Goal: Task Accomplishment & Management: Manage account settings

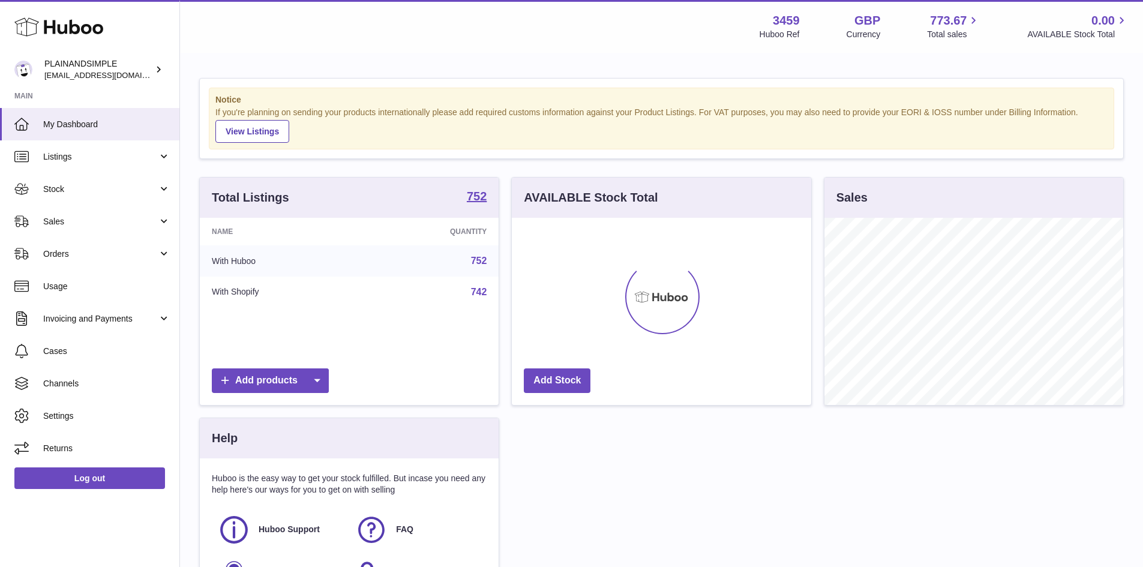
scroll to position [187, 299]
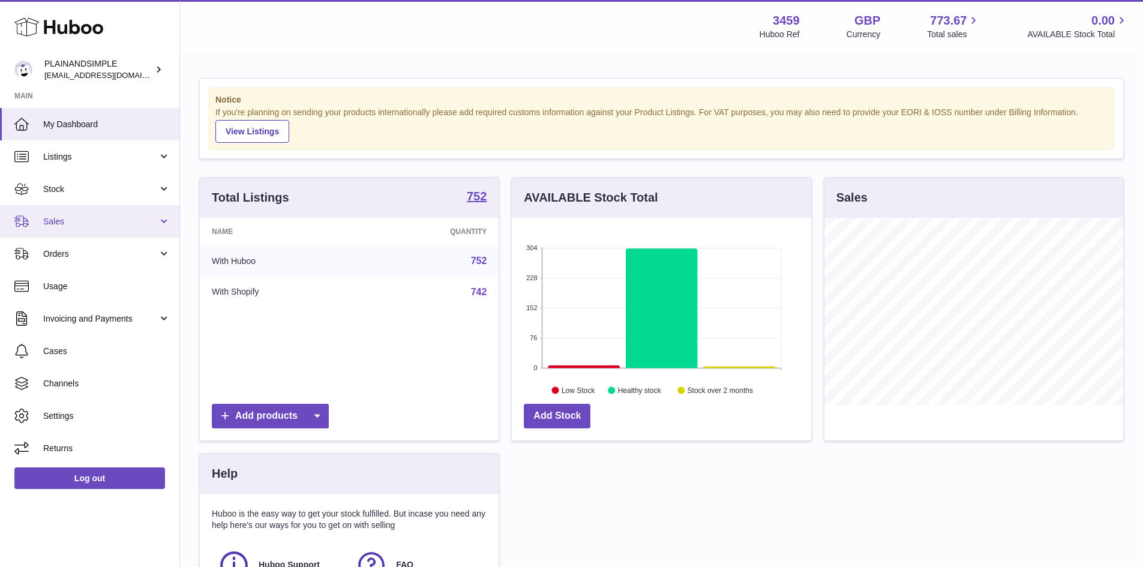
click at [65, 226] on span "Sales" at bounding box center [100, 221] width 115 height 11
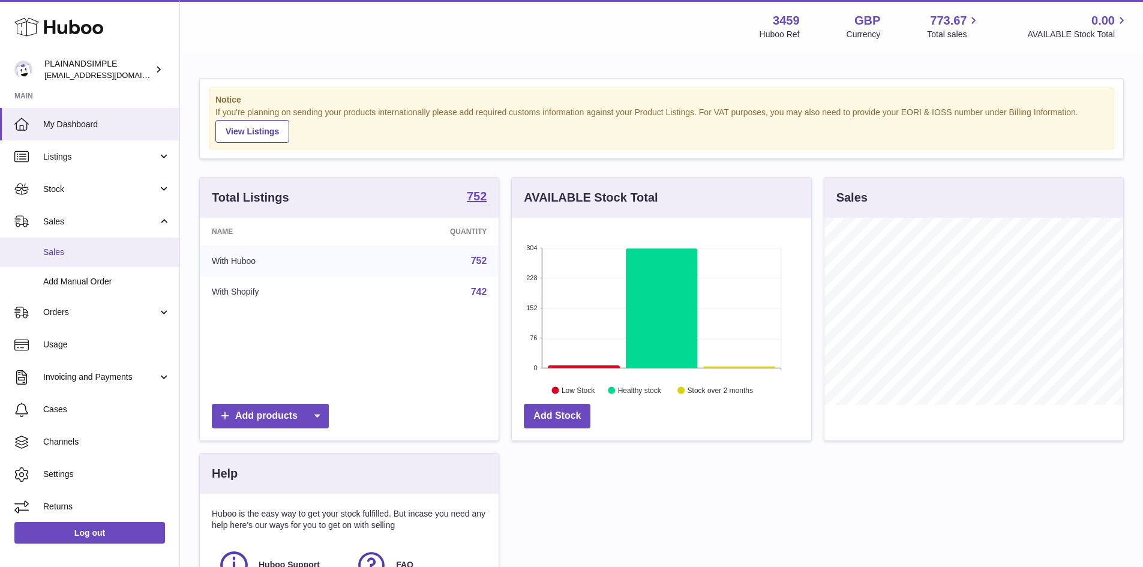
click at [74, 254] on span "Sales" at bounding box center [106, 252] width 127 height 11
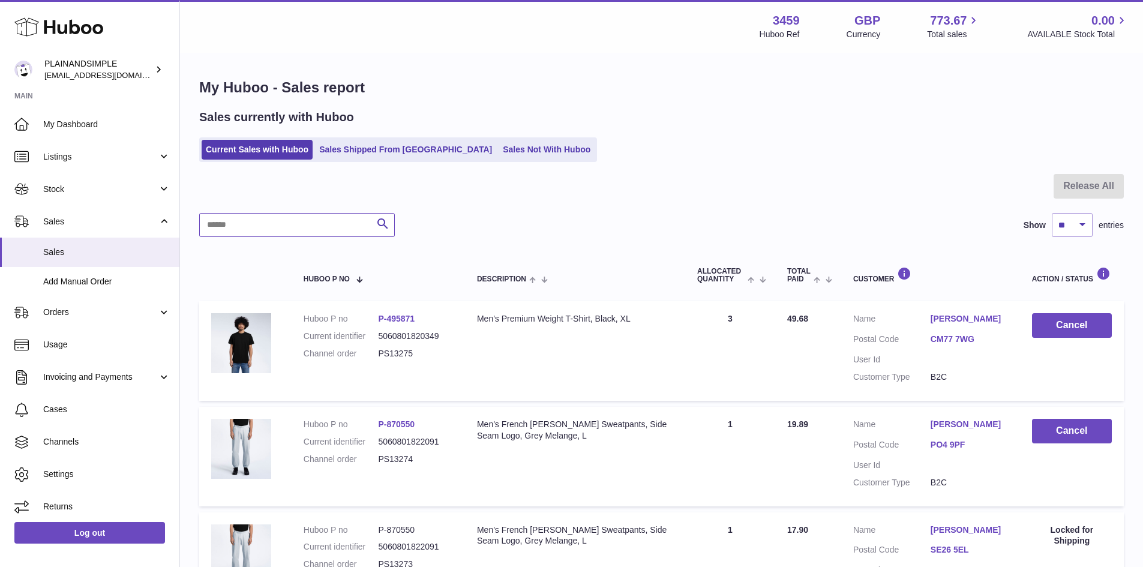
click at [268, 228] on input "text" at bounding box center [297, 225] width 196 height 24
type input "*******"
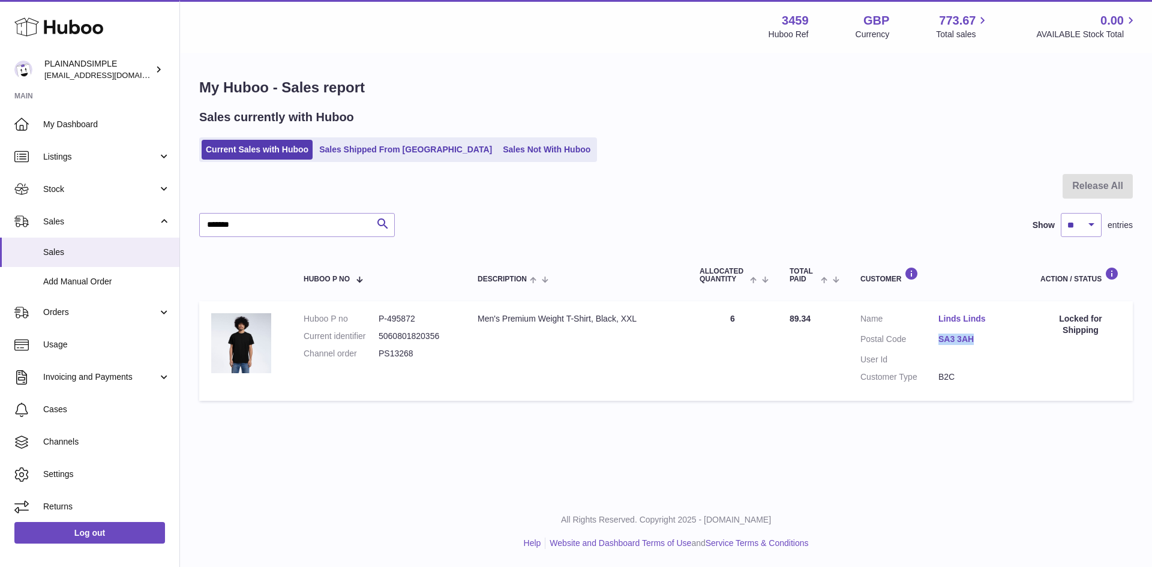
drag, startPoint x: 932, startPoint y: 336, endPoint x: 959, endPoint y: 339, distance: 27.2
click at [989, 349] on dl "Customer Name Linds Linds Postal Code SA3 3AH User Id Customer Type B2C" at bounding box center [938, 351] width 156 height 76
copy dl "SA3 3AH"
click at [57, 308] on span "Orders" at bounding box center [100, 312] width 115 height 11
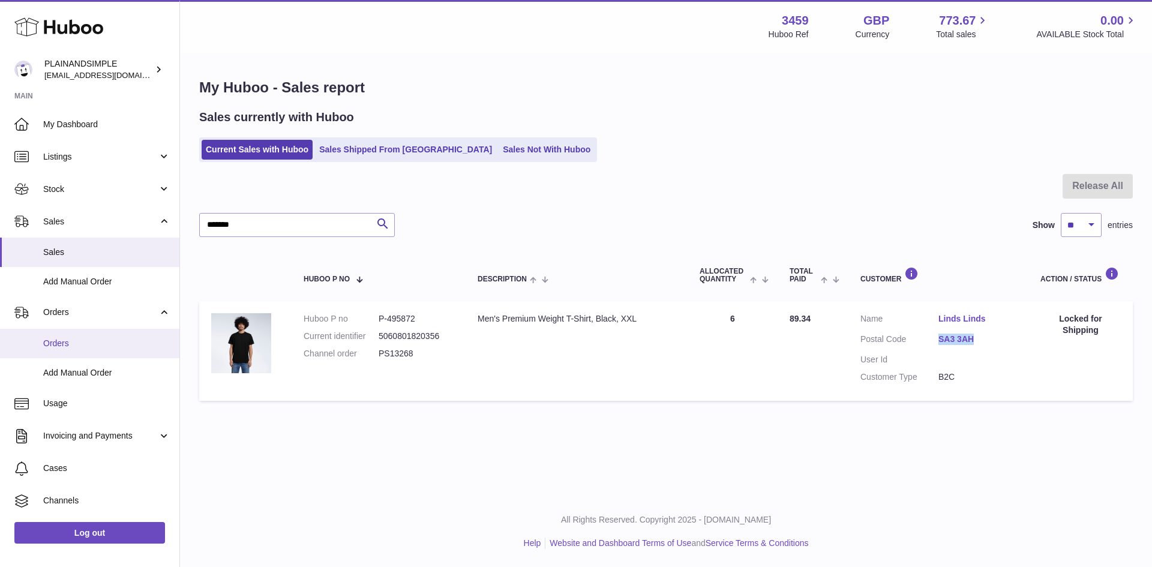
click at [59, 344] on span "Orders" at bounding box center [106, 343] width 127 height 11
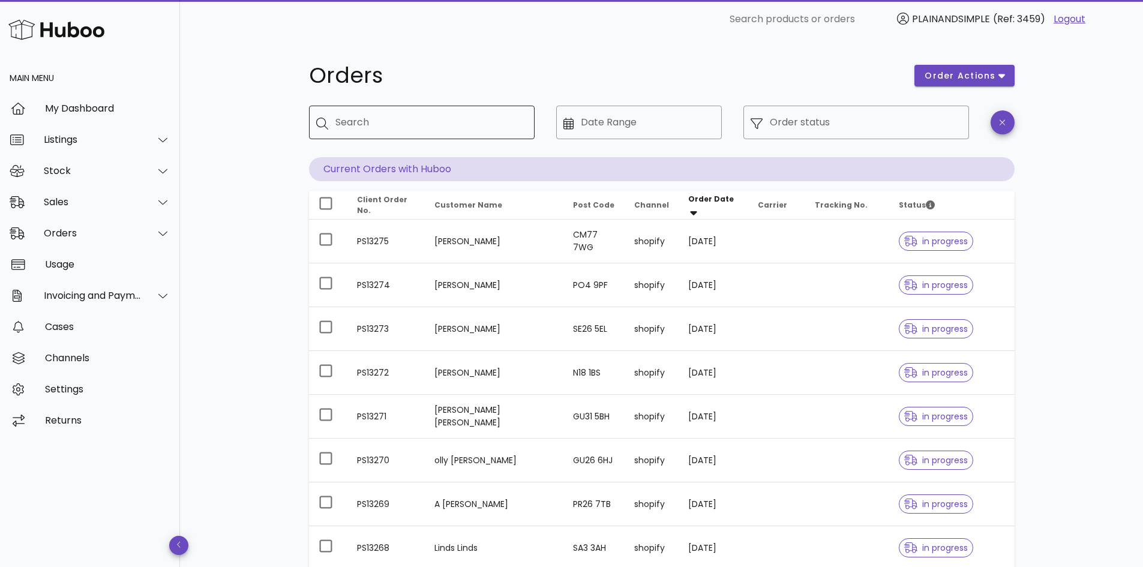
click at [363, 124] on input "Search" at bounding box center [430, 122] width 190 height 19
paste input "*******"
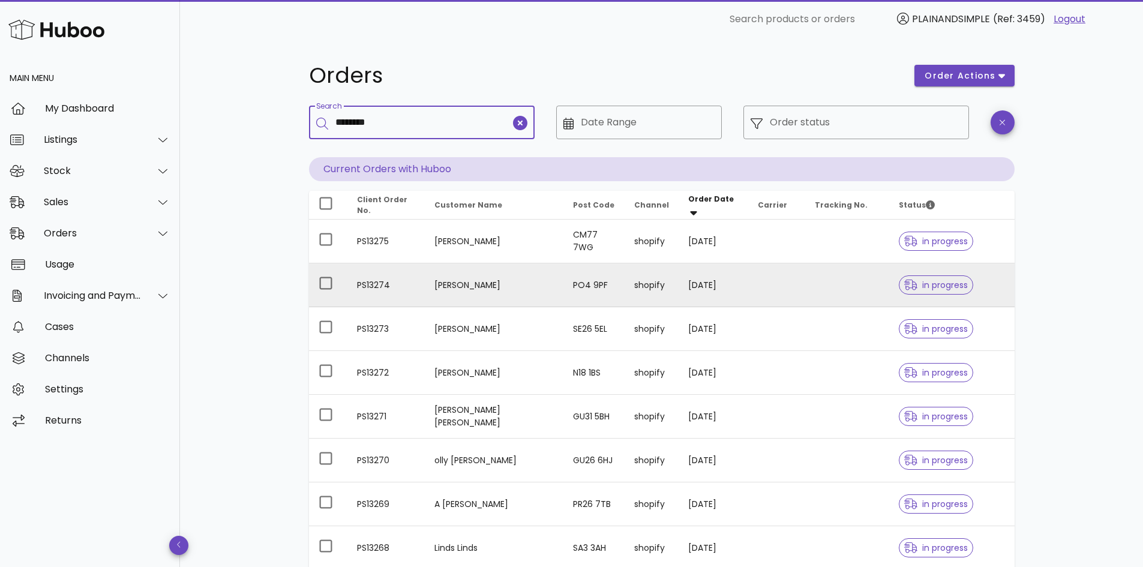
type input "*******"
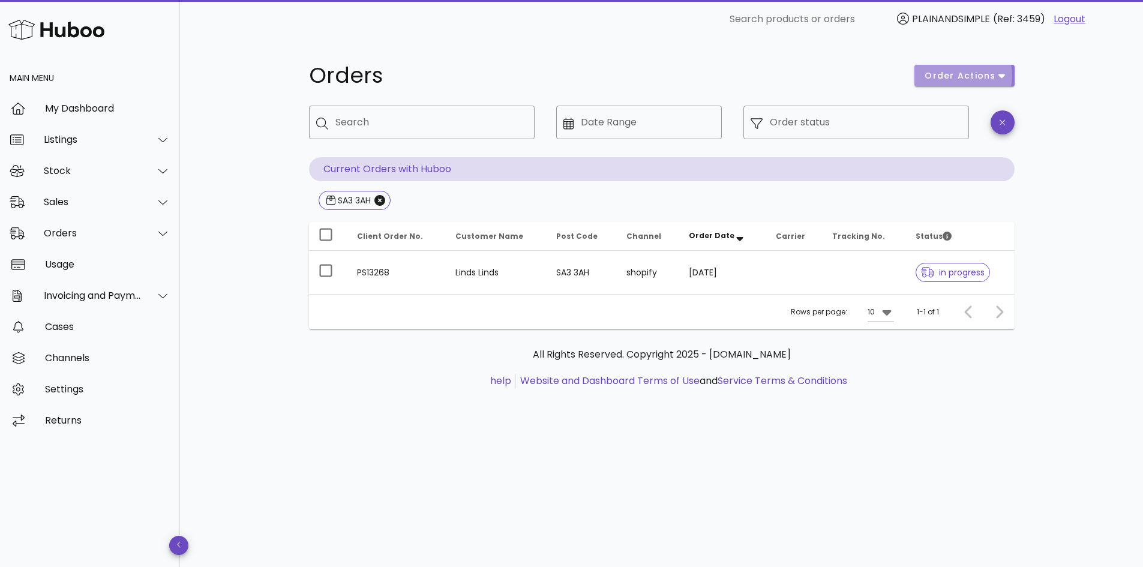
click at [1000, 75] on icon "button" at bounding box center [1001, 76] width 7 height 4
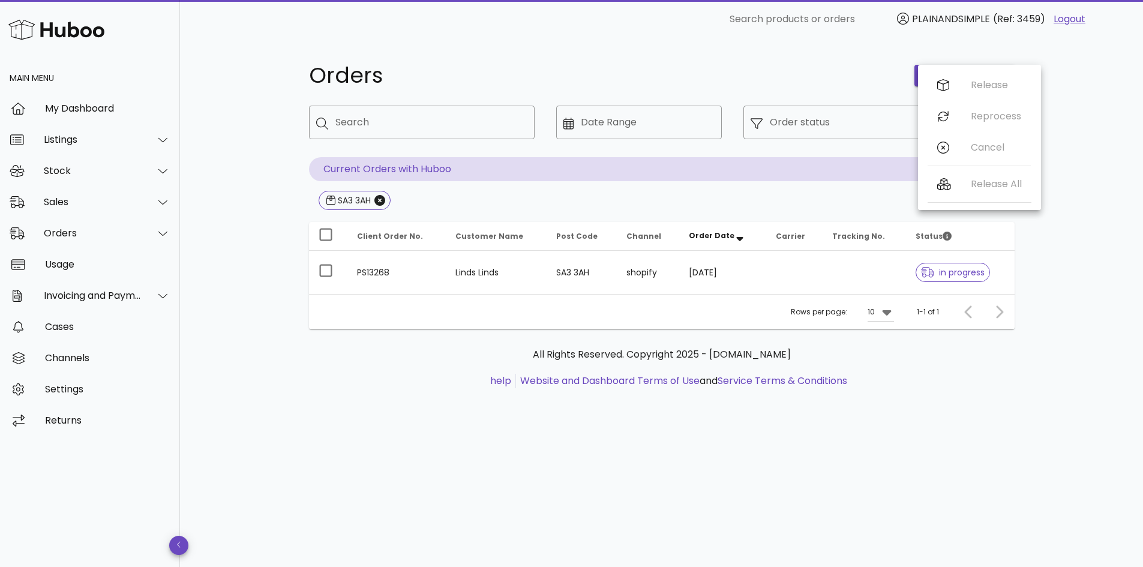
click at [869, 80] on h1 "Orders" at bounding box center [604, 76] width 591 height 22
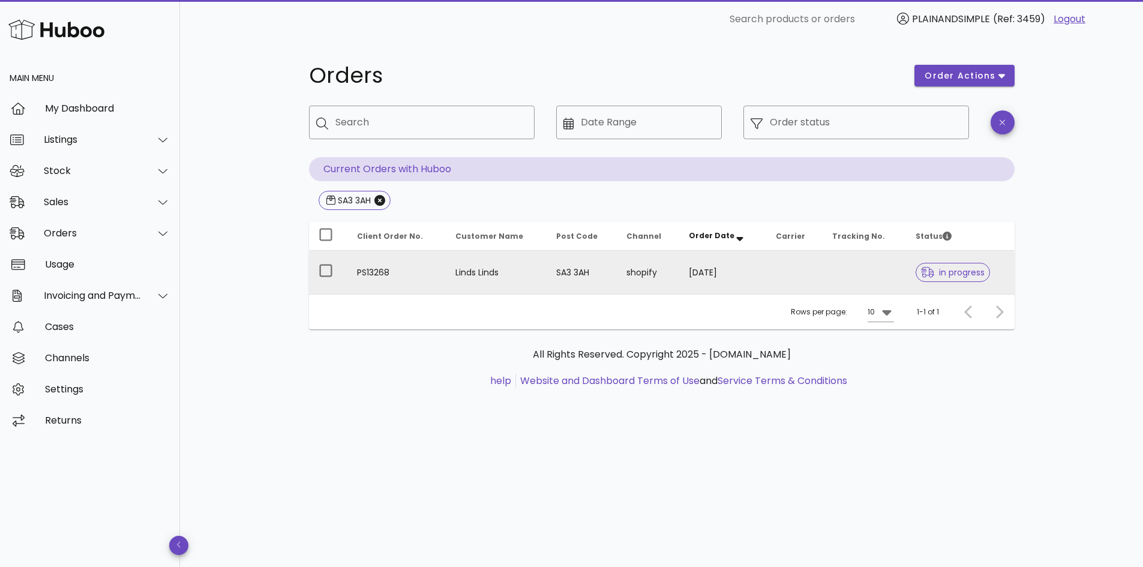
click at [959, 274] on span "in progress" at bounding box center [953, 272] width 64 height 8
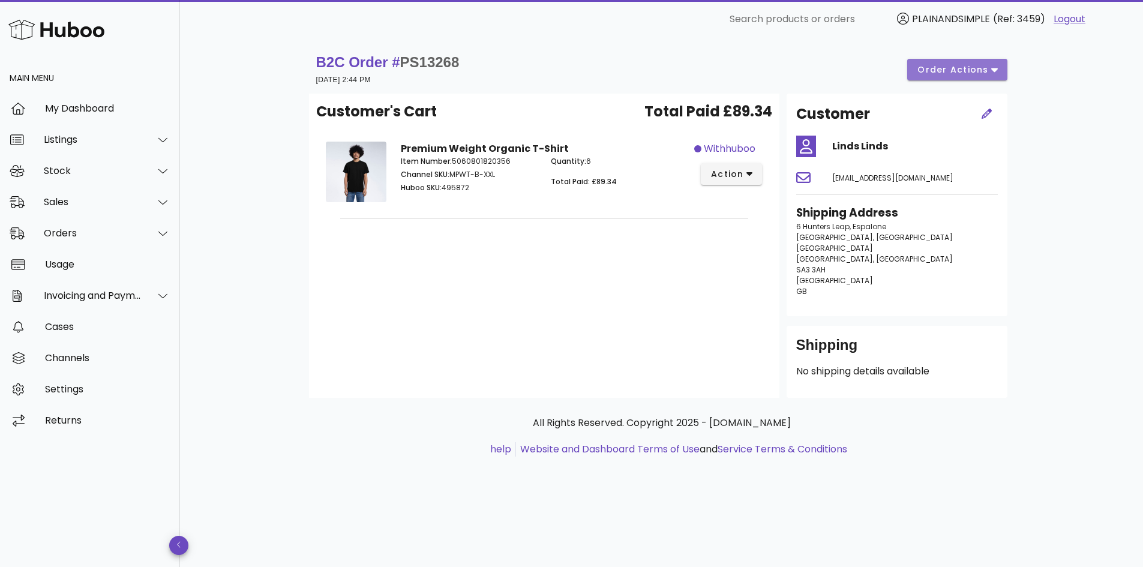
click at [963, 68] on span "order actions" at bounding box center [953, 70] width 72 height 13
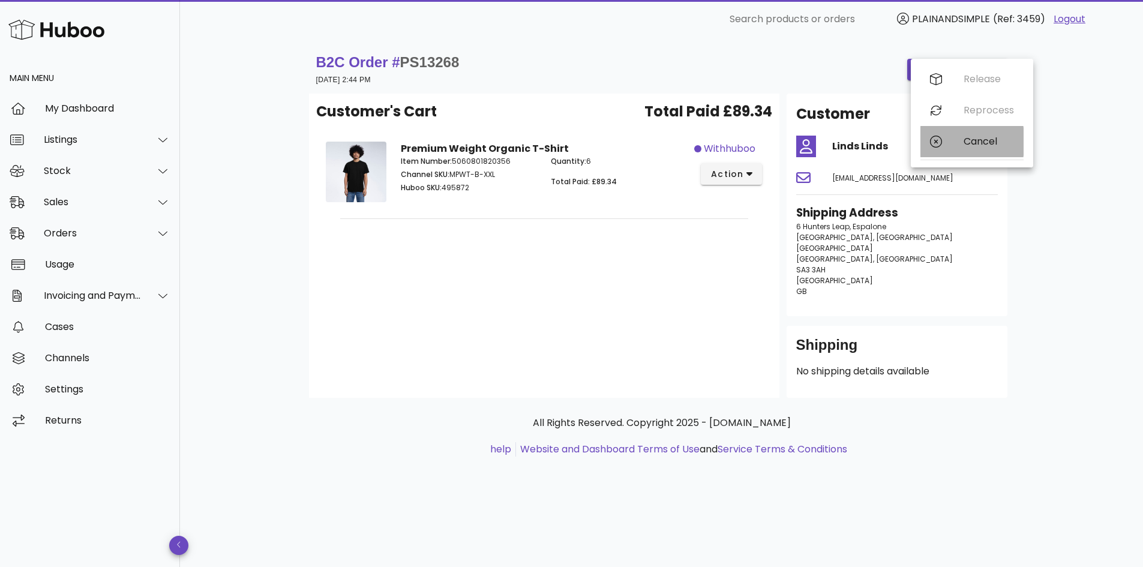
click at [976, 139] on div "Cancel" at bounding box center [988, 141] width 50 height 11
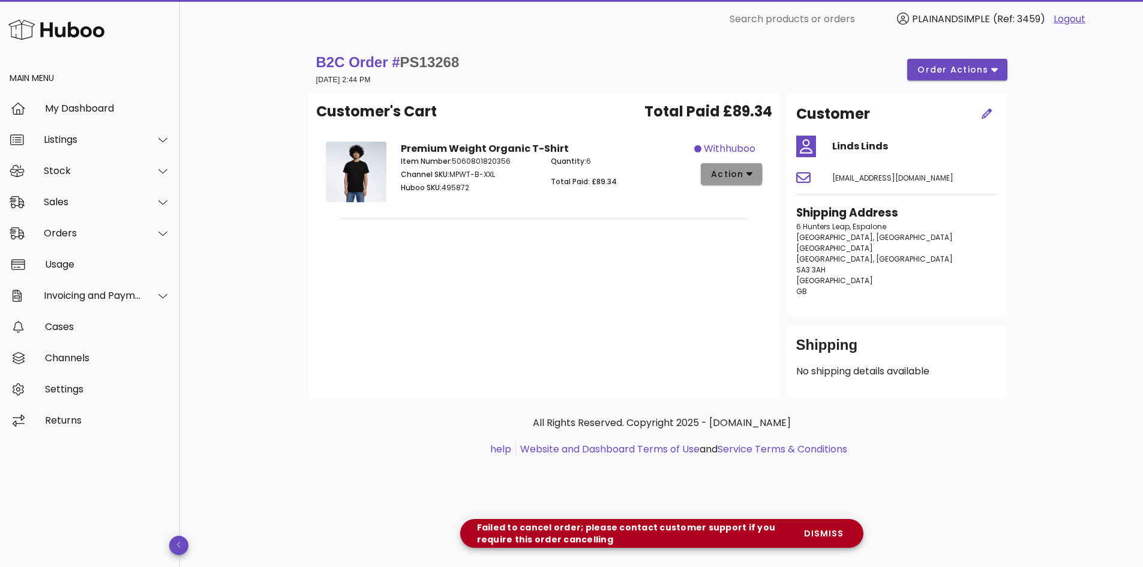
click at [755, 167] on button "action" at bounding box center [732, 174] width 62 height 22
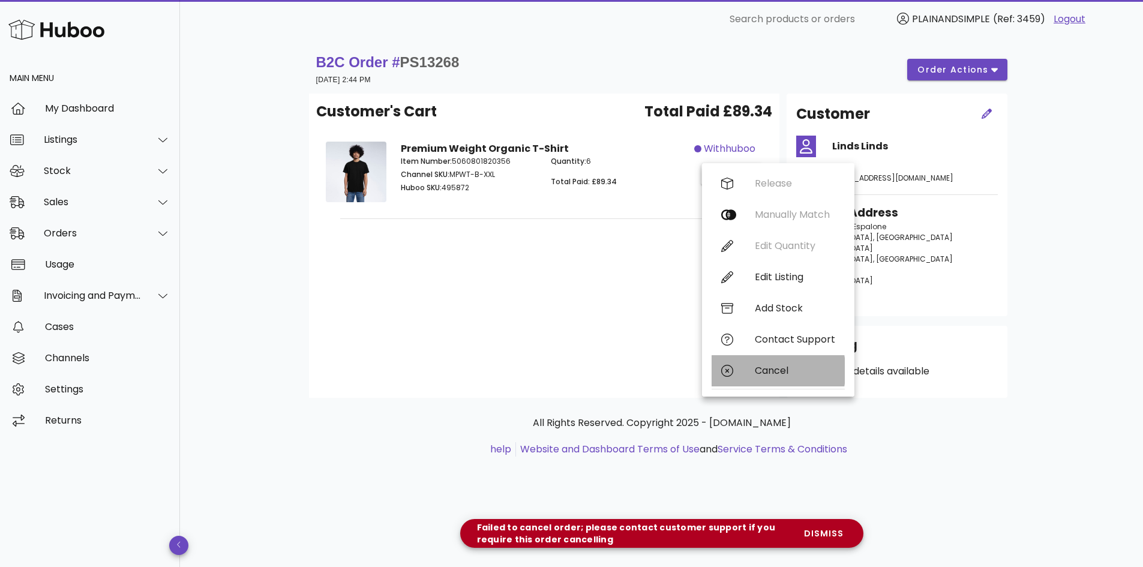
click at [777, 370] on div "Cancel" at bounding box center [795, 370] width 80 height 11
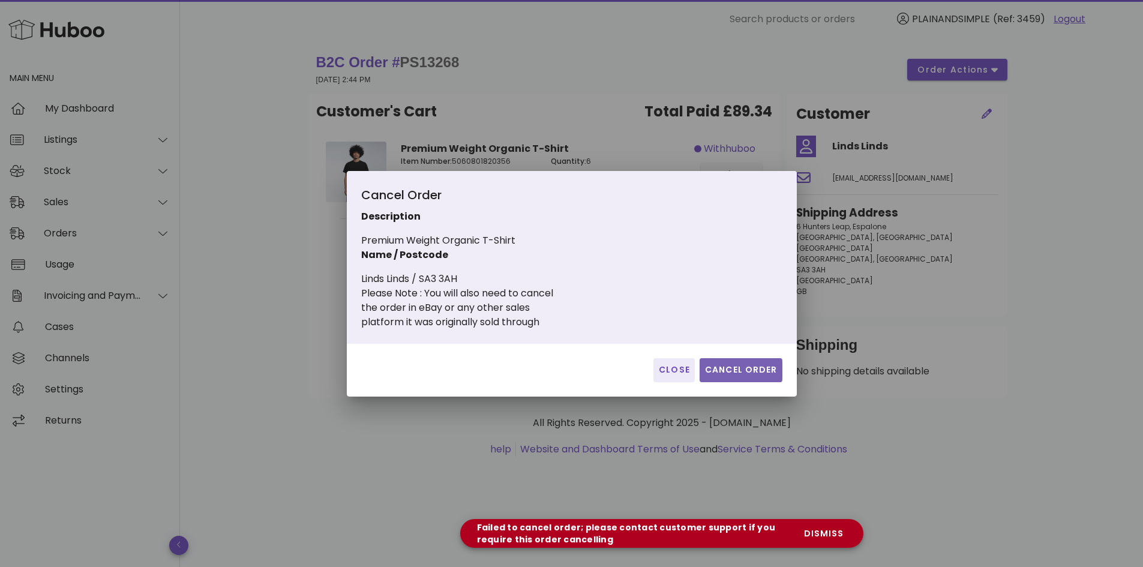
click at [748, 370] on span "Cancel Order" at bounding box center [740, 370] width 73 height 13
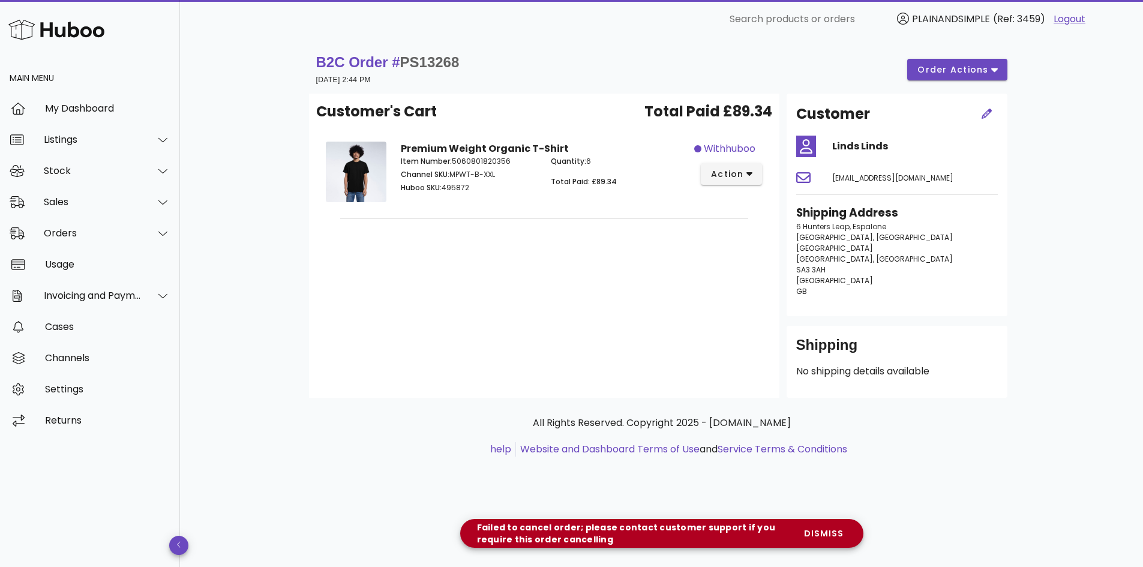
click at [1061, 148] on div "B2C Order # PS13268 06 October 2025 at 2:44 PM order actions Customer's Cart To…" at bounding box center [661, 302] width 963 height 528
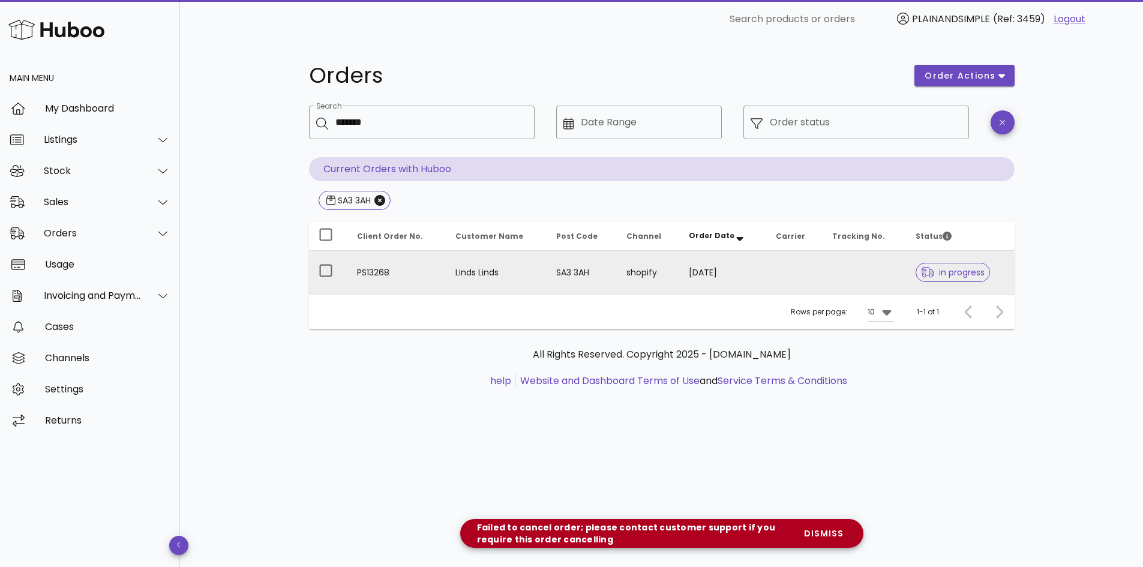
click at [954, 272] on span "in progress" at bounding box center [953, 272] width 64 height 8
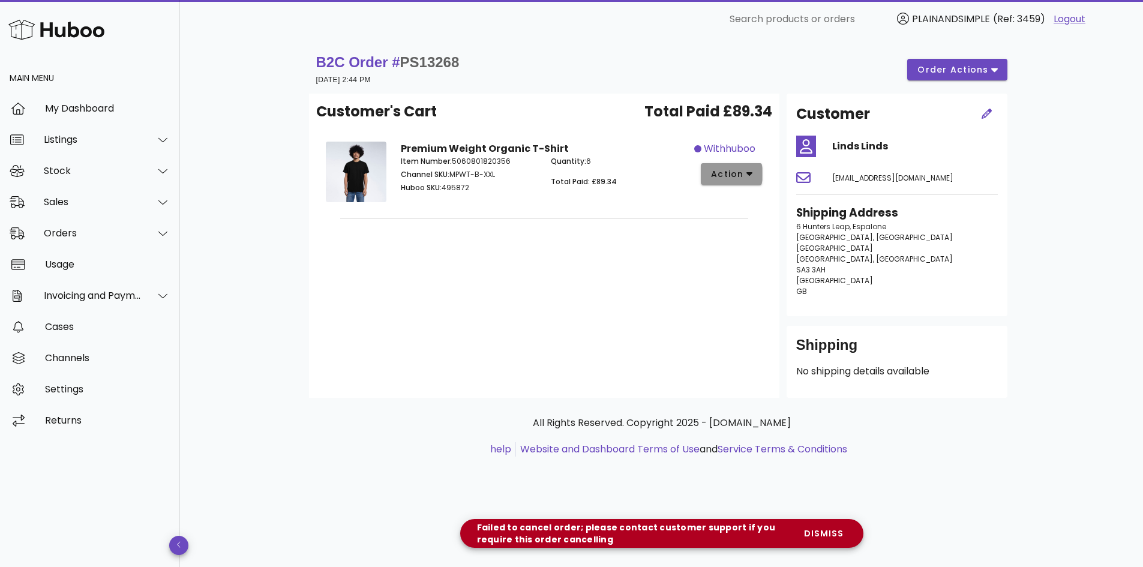
click at [752, 175] on icon "button" at bounding box center [749, 174] width 7 height 11
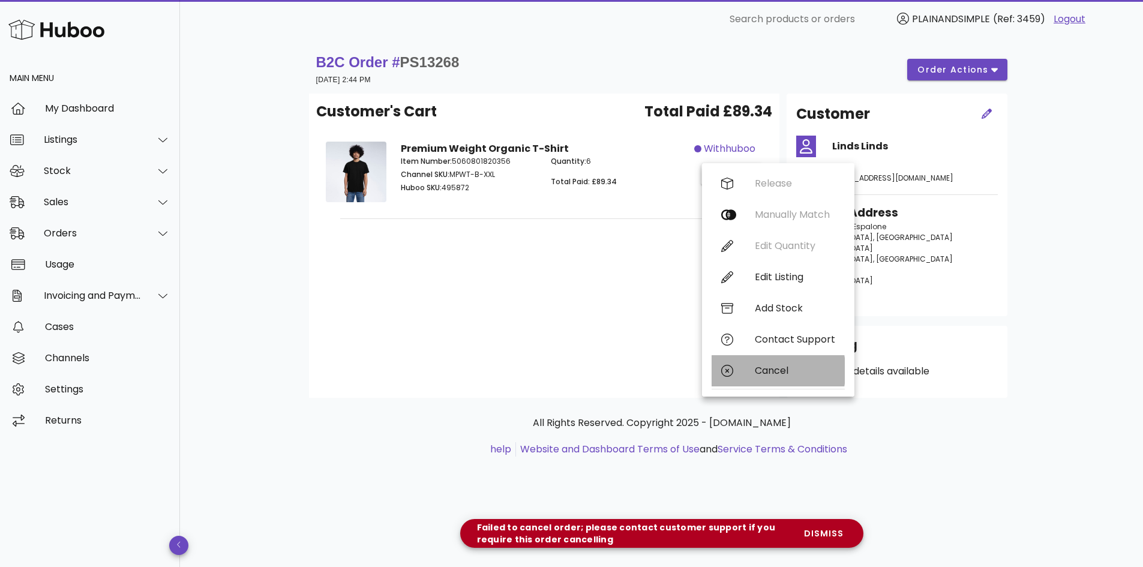
click at [772, 371] on div "Cancel" at bounding box center [795, 370] width 80 height 11
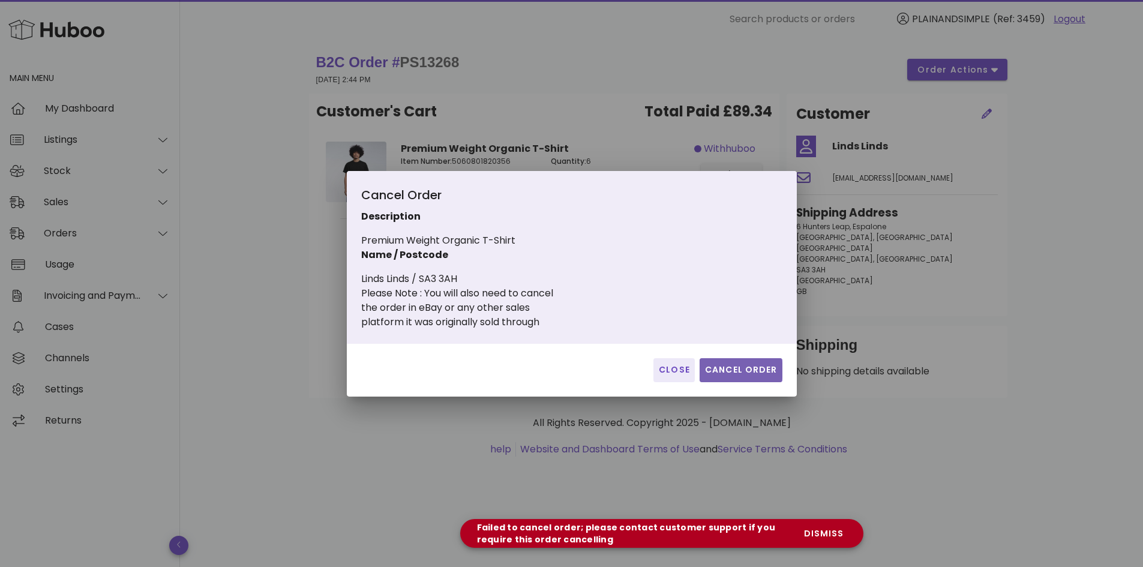
click at [750, 375] on span "Cancel Order" at bounding box center [740, 370] width 73 height 13
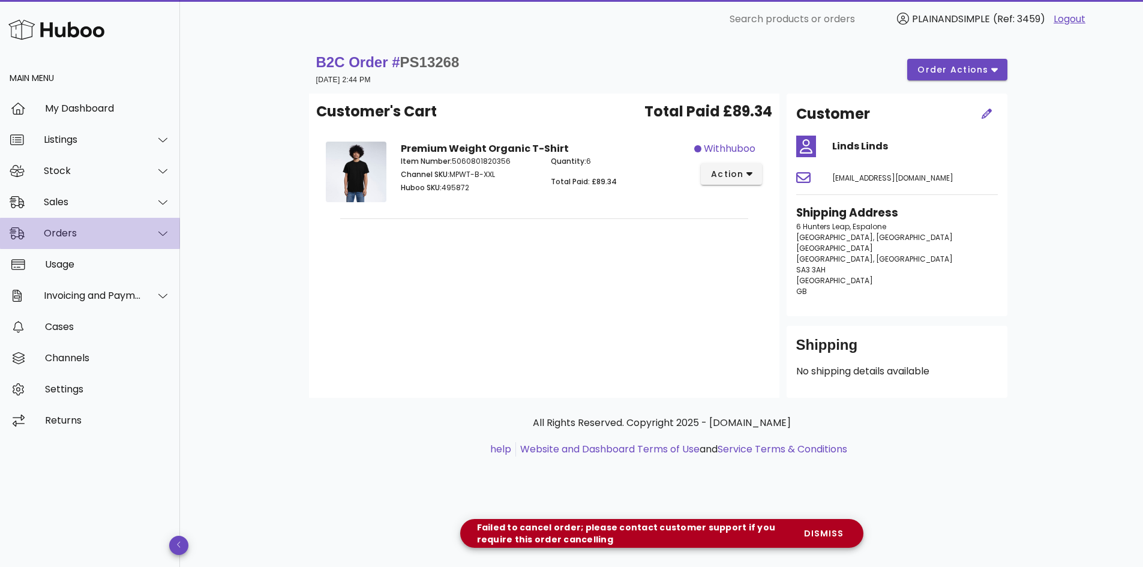
click at [69, 235] on div "Orders" at bounding box center [93, 232] width 98 height 11
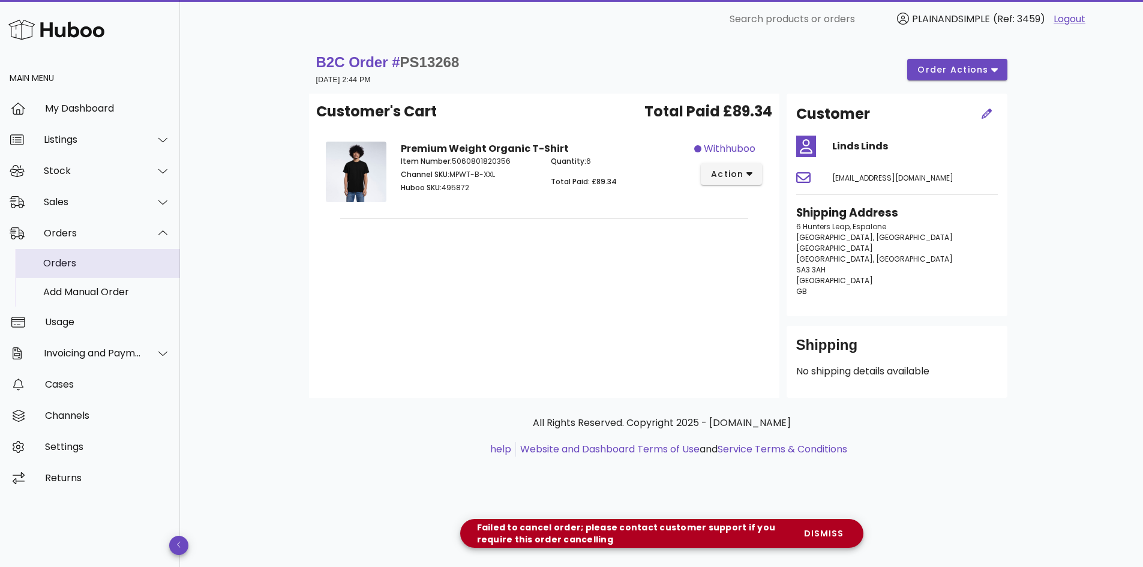
click at [62, 265] on div "Orders" at bounding box center [106, 262] width 127 height 11
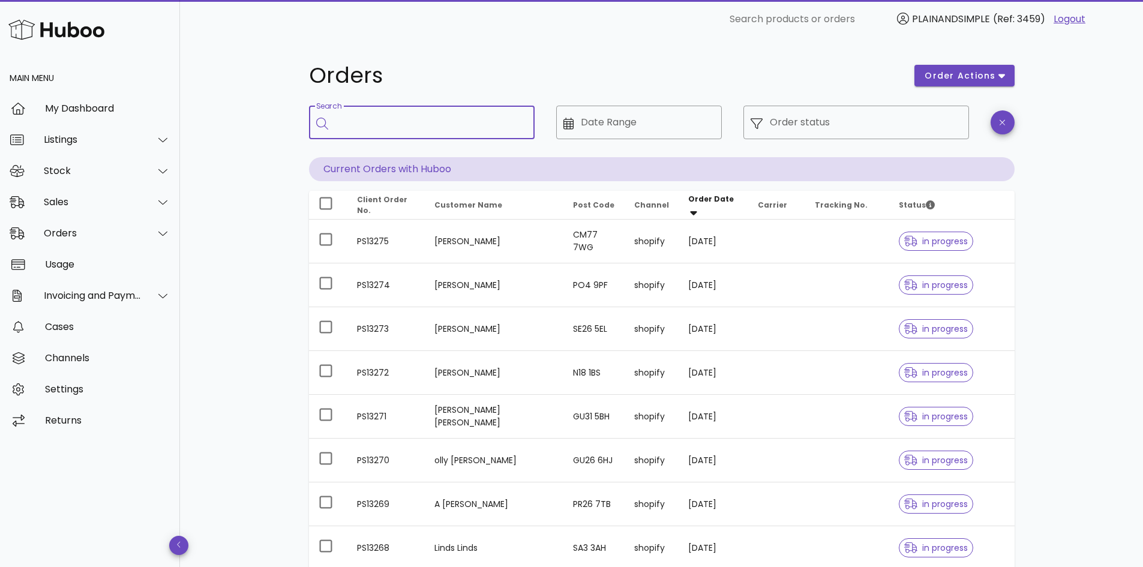
paste input "*******"
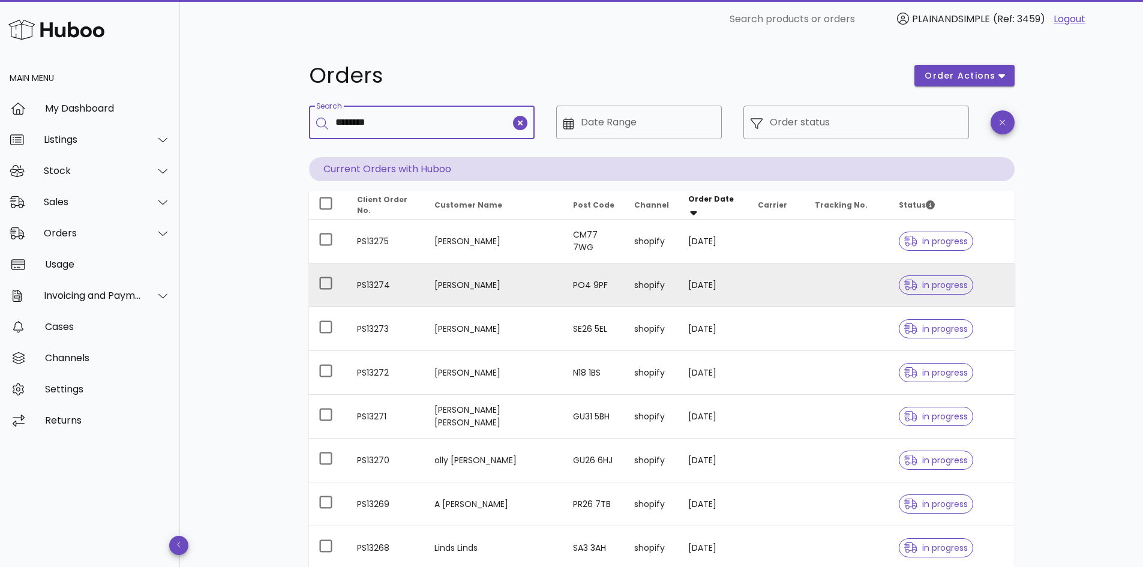
type input "*******"
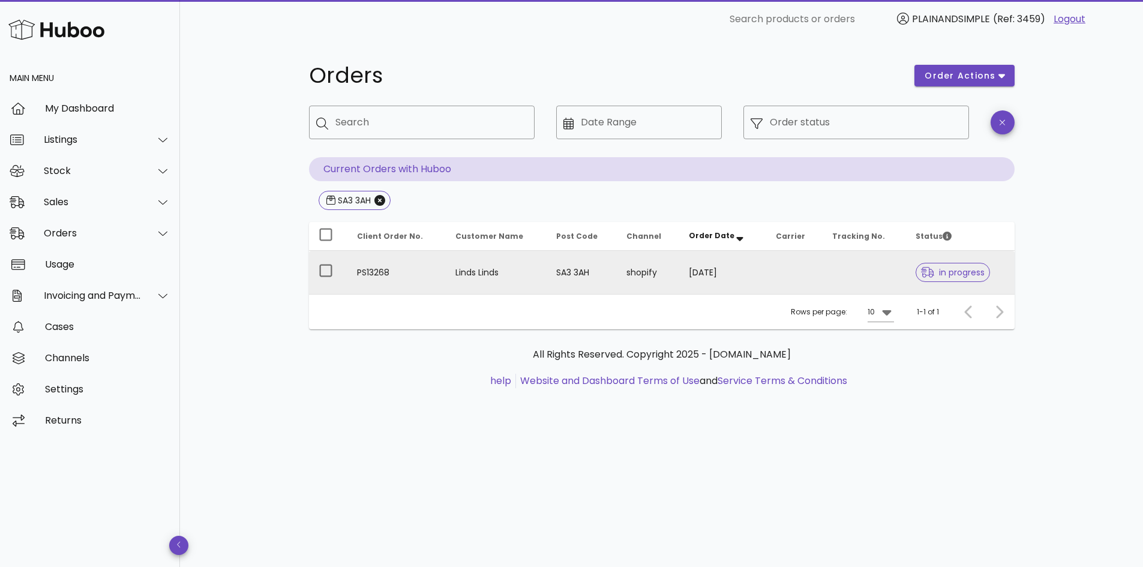
drag, startPoint x: 938, startPoint y: 280, endPoint x: 938, endPoint y: 272, distance: 8.4
click at [938, 272] on span "in progress" at bounding box center [952, 272] width 74 height 19
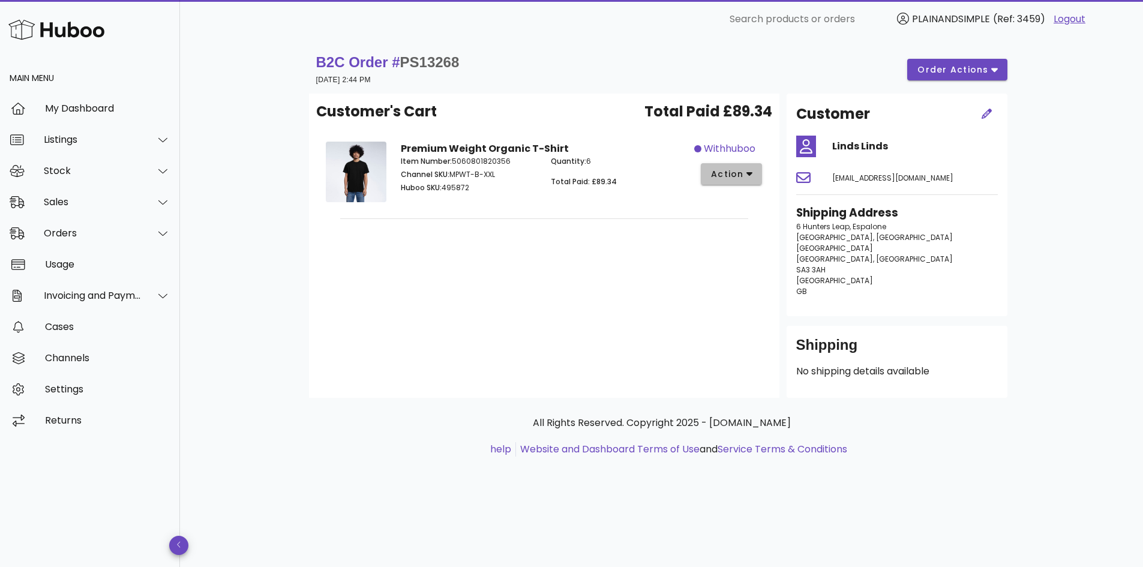
click at [757, 170] on button "action" at bounding box center [732, 174] width 62 height 22
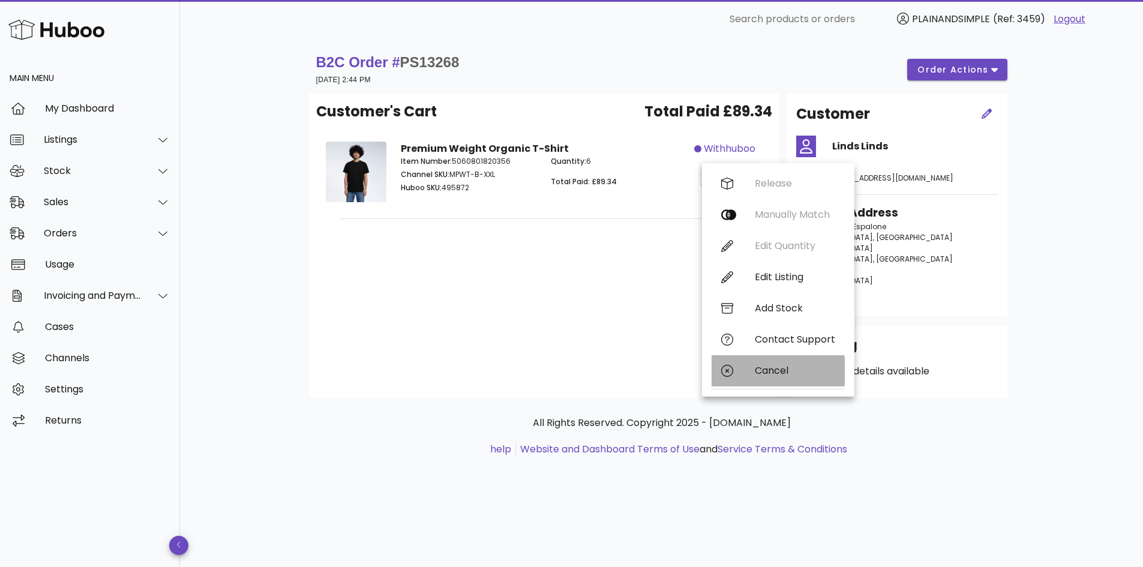
click at [767, 372] on div "Cancel" at bounding box center [795, 370] width 80 height 11
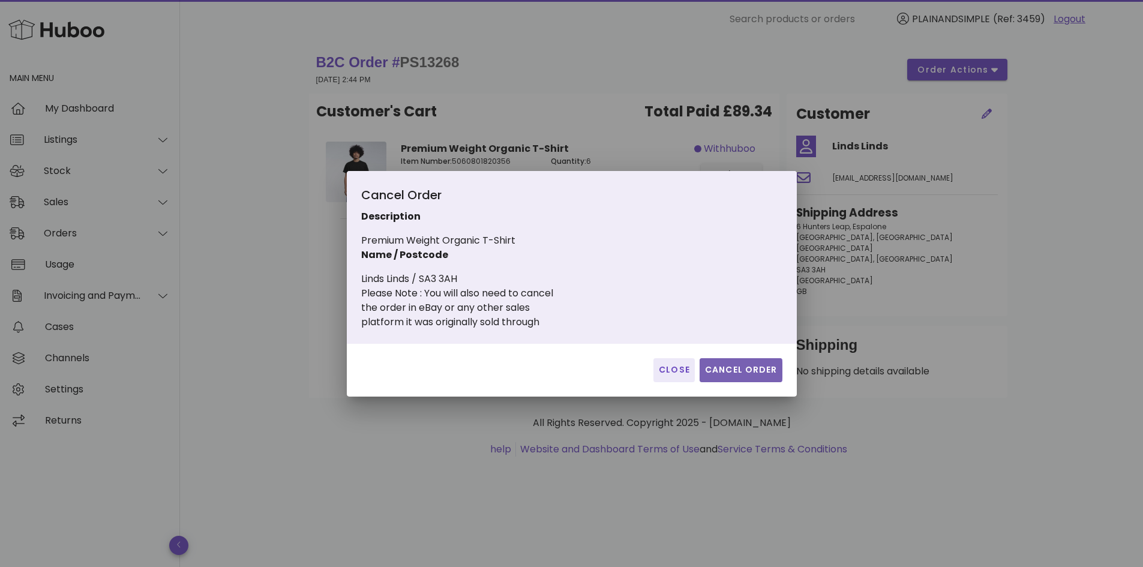
click at [755, 373] on span "Cancel Order" at bounding box center [740, 370] width 73 height 13
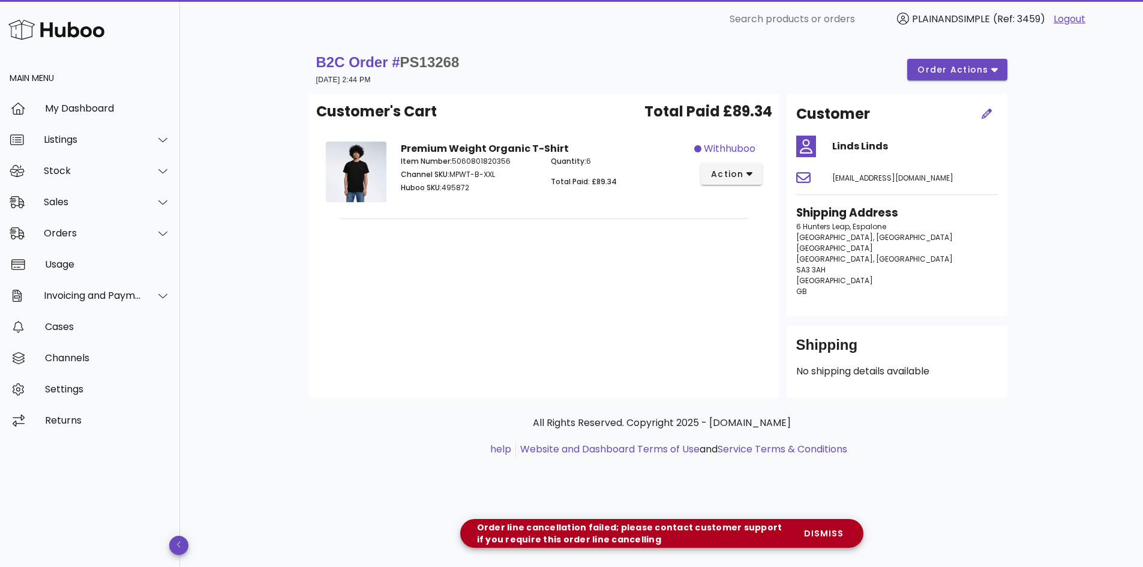
click at [755, 373] on div "Customer's Cart Total Paid £89.34 Premium Weight Organic T-Shirt Item Number: 5…" at bounding box center [544, 246] width 470 height 304
drag, startPoint x: 398, startPoint y: 61, endPoint x: 467, endPoint y: 68, distance: 69.4
click at [467, 68] on div "B2C Order # PS13268 06 October 2025 at 2:44 PM order actions" at bounding box center [661, 70] width 691 height 34
copy span "PS13268"
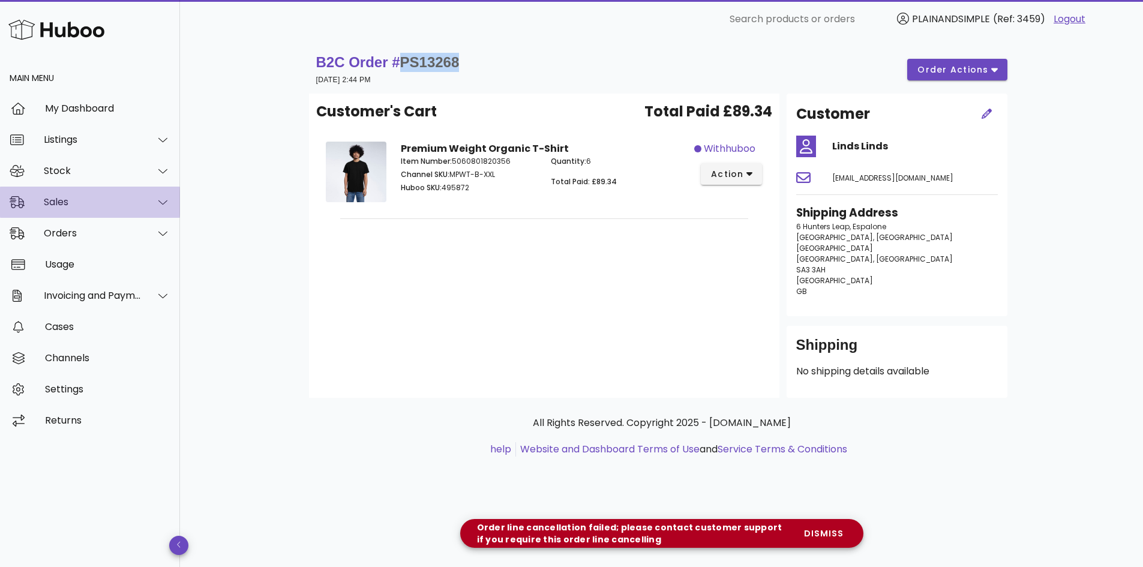
click at [66, 206] on div "Sales" at bounding box center [93, 201] width 98 height 11
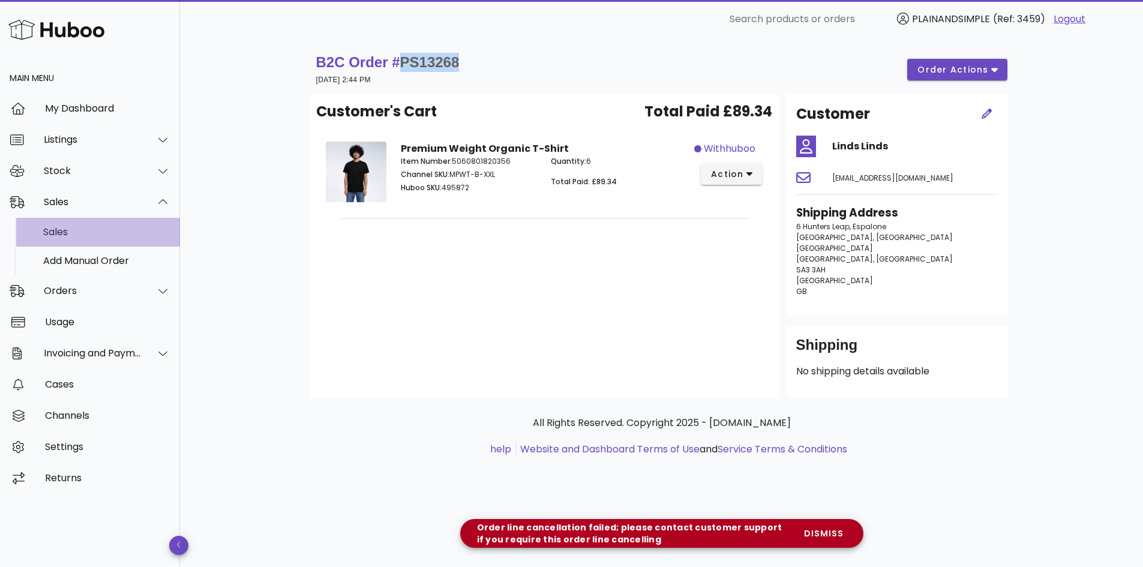
click at [57, 237] on div "Sales" at bounding box center [106, 231] width 127 height 11
click at [993, 67] on span "order actions" at bounding box center [957, 70] width 80 height 13
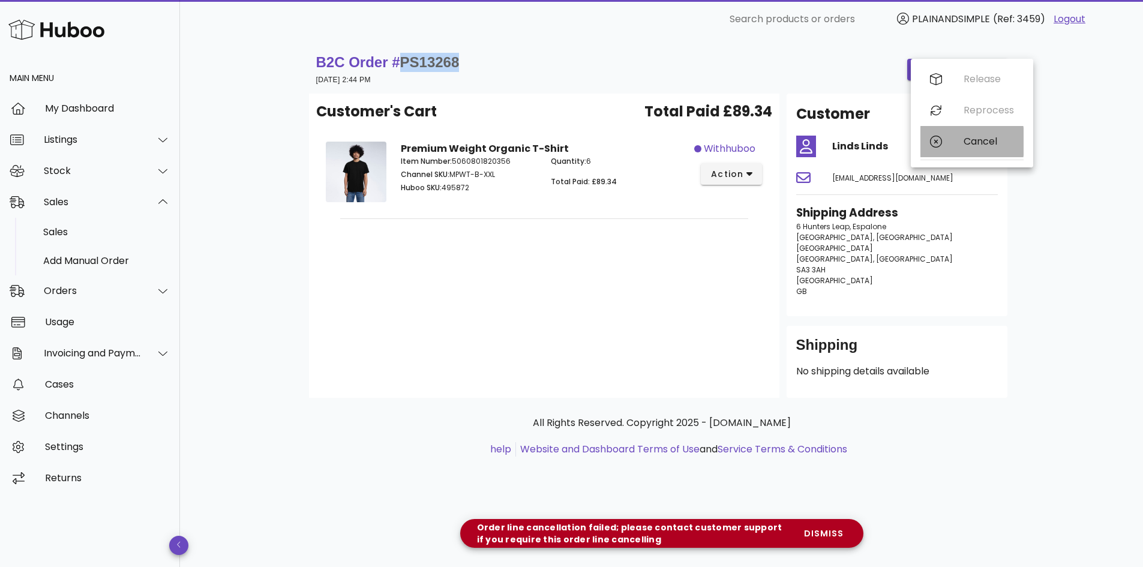
click at [973, 145] on div "Cancel" at bounding box center [988, 141] width 50 height 11
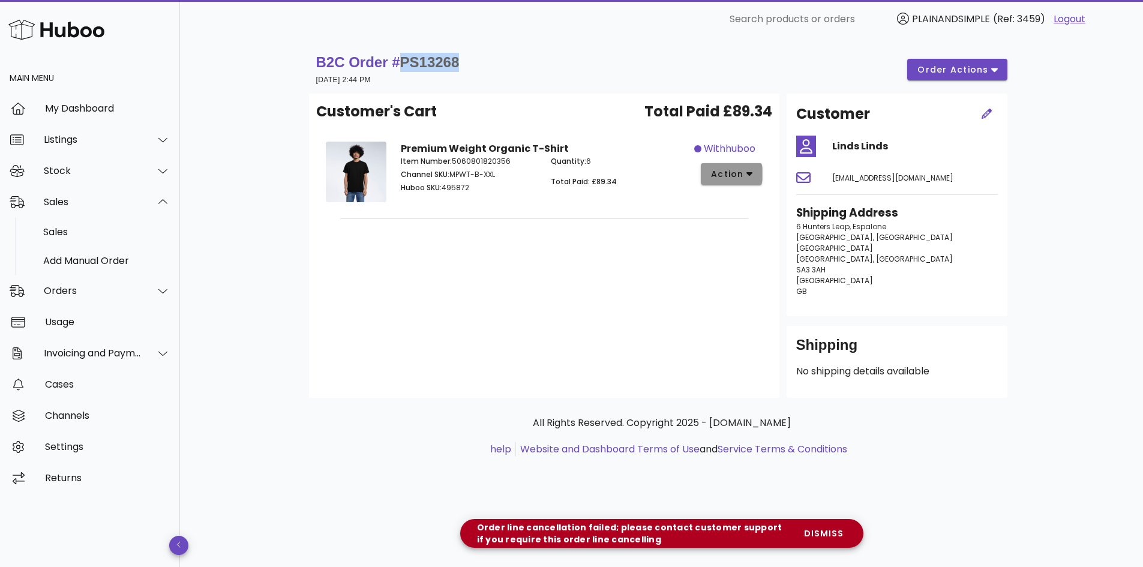
click at [750, 174] on icon "button" at bounding box center [749, 175] width 7 height 4
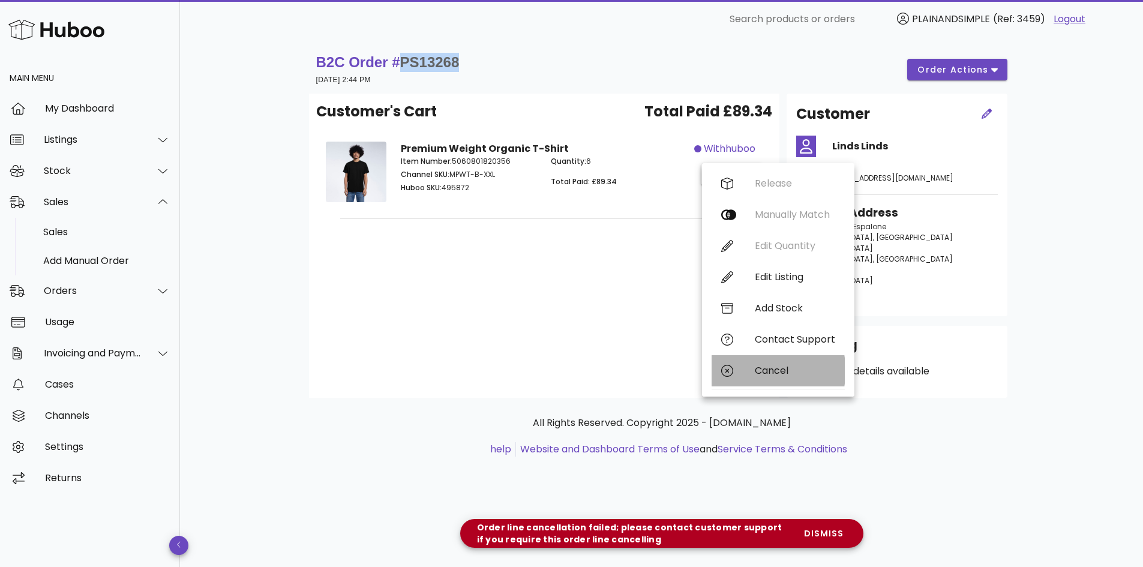
click at [767, 374] on div "Cancel" at bounding box center [795, 370] width 80 height 11
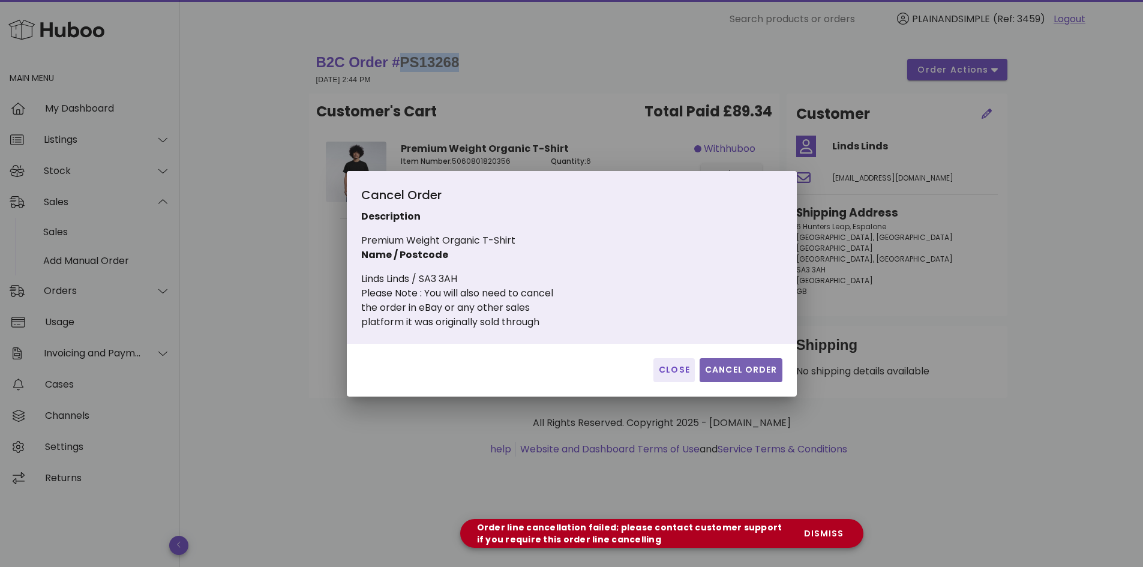
click at [744, 367] on span "Cancel Order" at bounding box center [740, 370] width 73 height 13
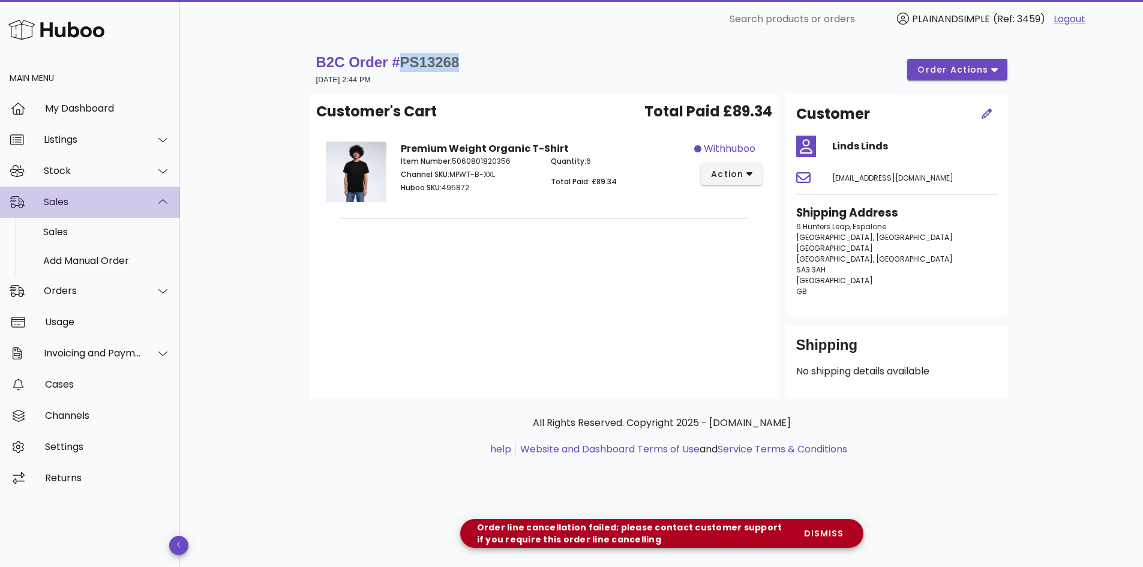
click at [63, 203] on div "Sales" at bounding box center [93, 201] width 98 height 11
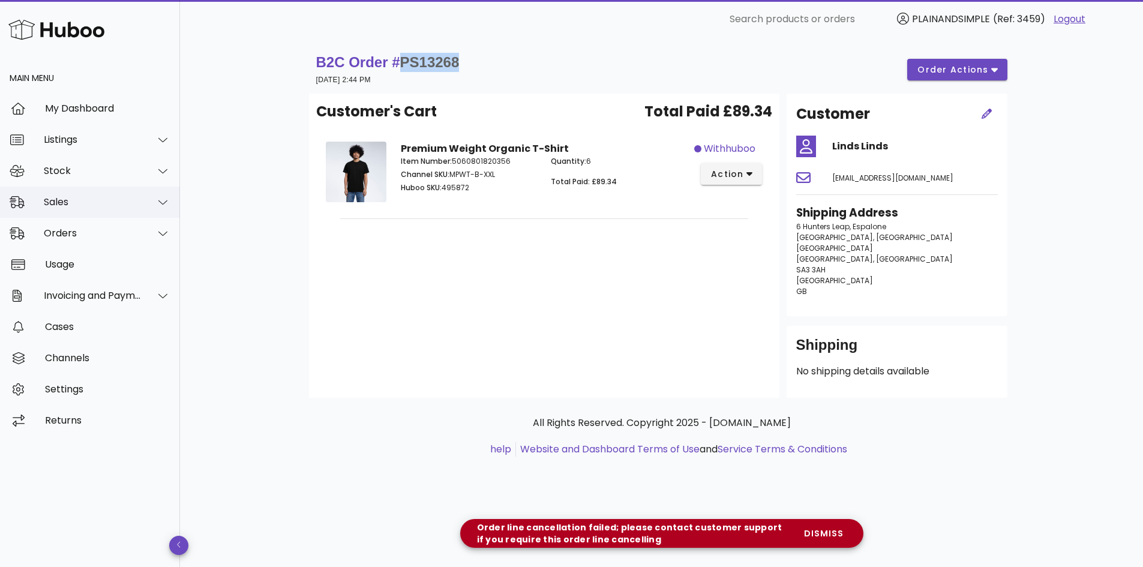
click at [67, 204] on div "Sales" at bounding box center [93, 201] width 98 height 11
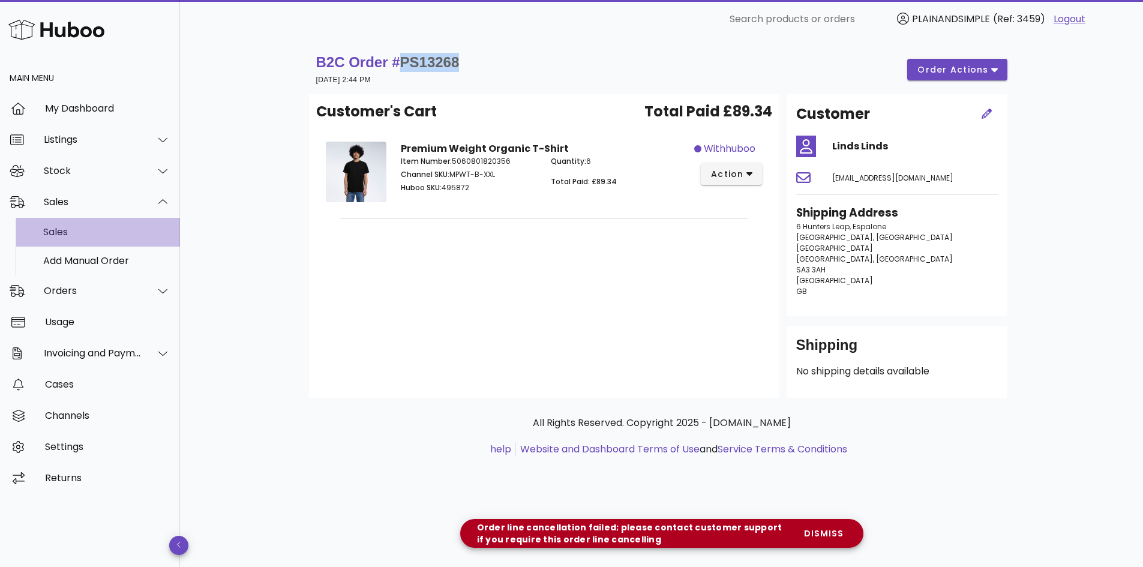
click at [68, 237] on div "Sales" at bounding box center [106, 231] width 127 height 11
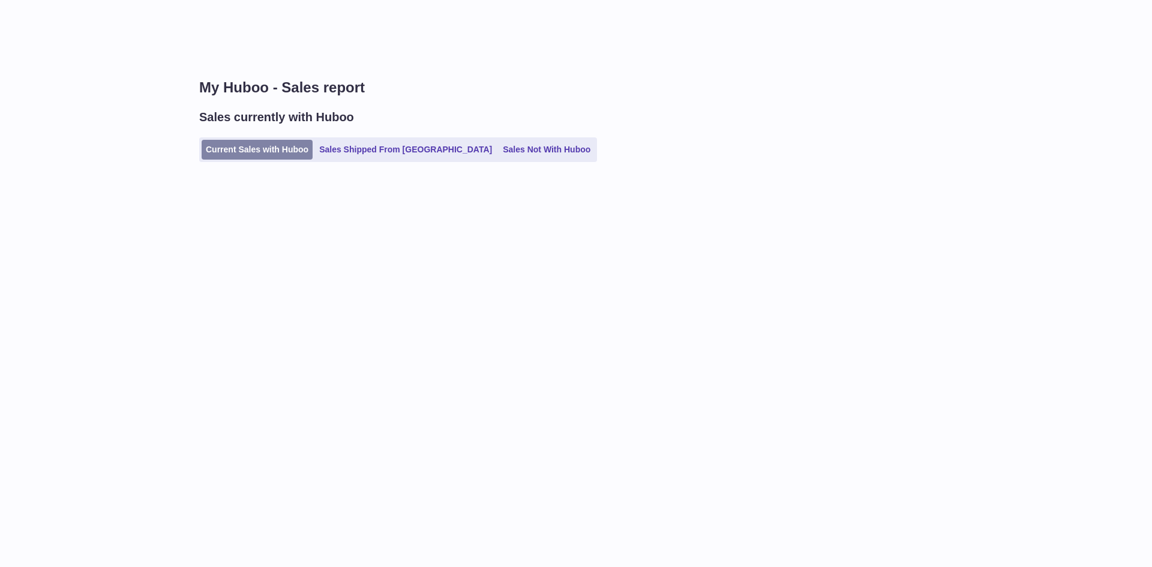
click at [288, 143] on link "Current Sales with Huboo" at bounding box center [257, 150] width 111 height 20
click at [262, 155] on link "Current Sales with Huboo" at bounding box center [257, 150] width 111 height 20
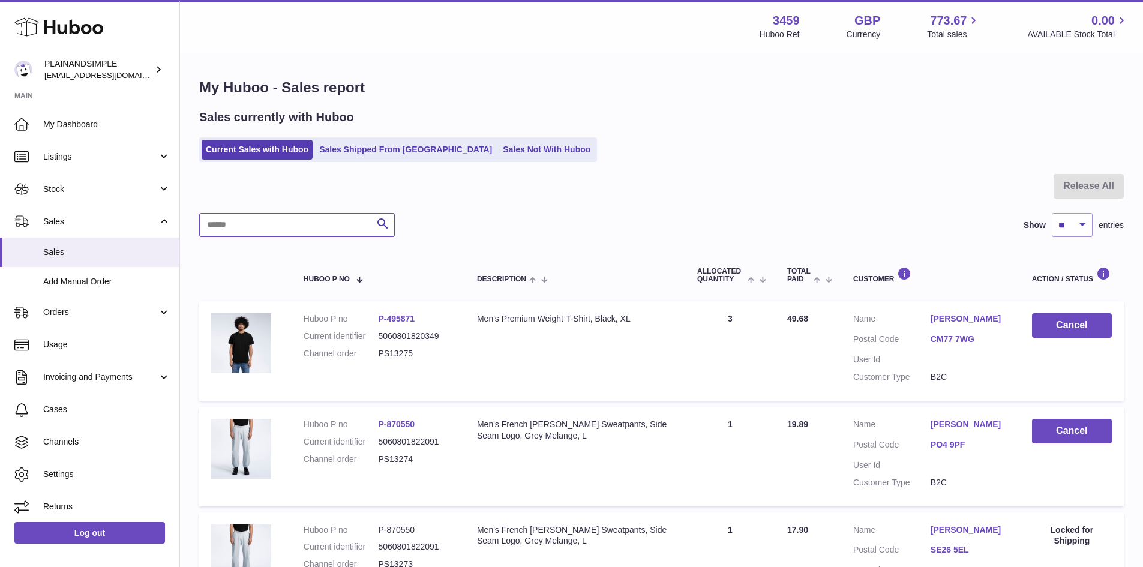
click at [284, 217] on input "text" at bounding box center [297, 225] width 196 height 24
paste input "*******"
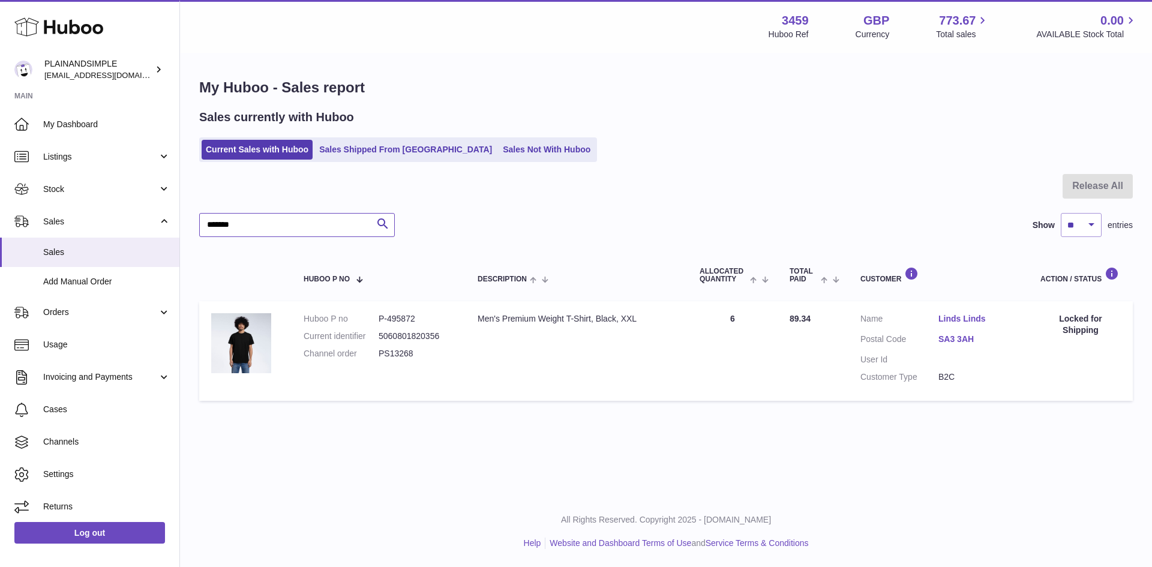
type input "*******"
drag, startPoint x: 376, startPoint y: 352, endPoint x: 430, endPoint y: 359, distance: 55.1
click at [430, 359] on dl "Huboo P no P-495872 Current identifier 5060801820356 Channel order PS13268" at bounding box center [379, 339] width 150 height 52
copy dl "PS13268"
click at [68, 314] on span "Orders" at bounding box center [100, 312] width 115 height 11
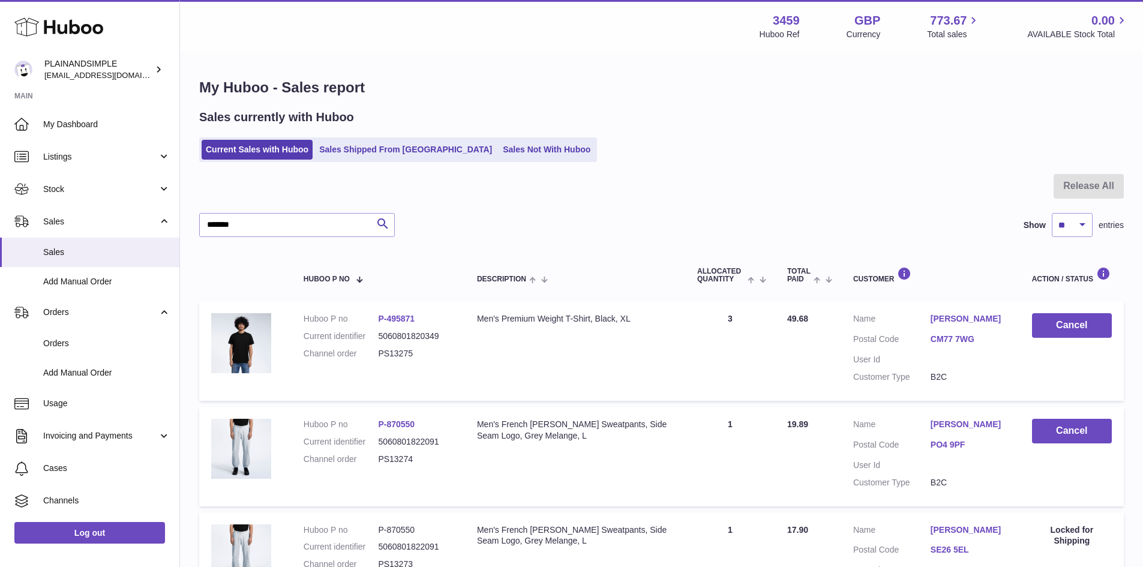
click at [521, 361] on td "Description Men's Premium Weight T-Shirt, Black, XL" at bounding box center [575, 351] width 220 height 100
drag, startPoint x: 924, startPoint y: 317, endPoint x: 1017, endPoint y: 320, distance: 92.4
click at [1017, 320] on td "Customer Name [PERSON_NAME] Postal Code CM77 7WG User Id Customer Type B2C" at bounding box center [930, 351] width 179 height 100
copy dl "[PERSON_NAME]"
drag, startPoint x: 929, startPoint y: 341, endPoint x: 984, endPoint y: 345, distance: 55.9
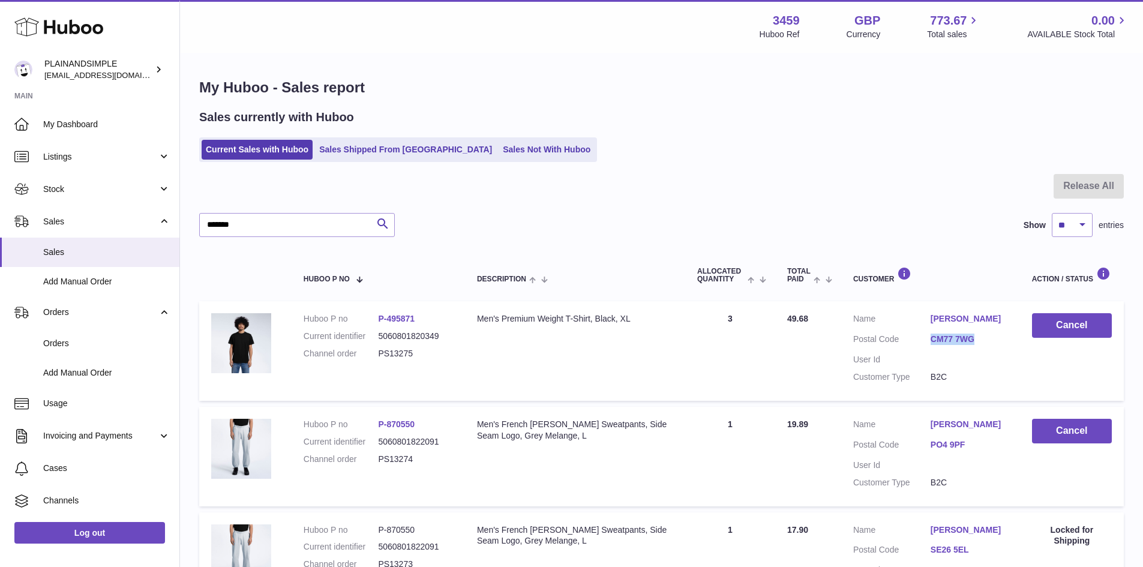
click at [984, 345] on dl "Customer Name [PERSON_NAME] Postal Code CM77 7WG User Id Customer Type B2C" at bounding box center [930, 351] width 155 height 76
copy dl "CM77 7WG"
click at [245, 226] on input "*******" at bounding box center [297, 225] width 196 height 24
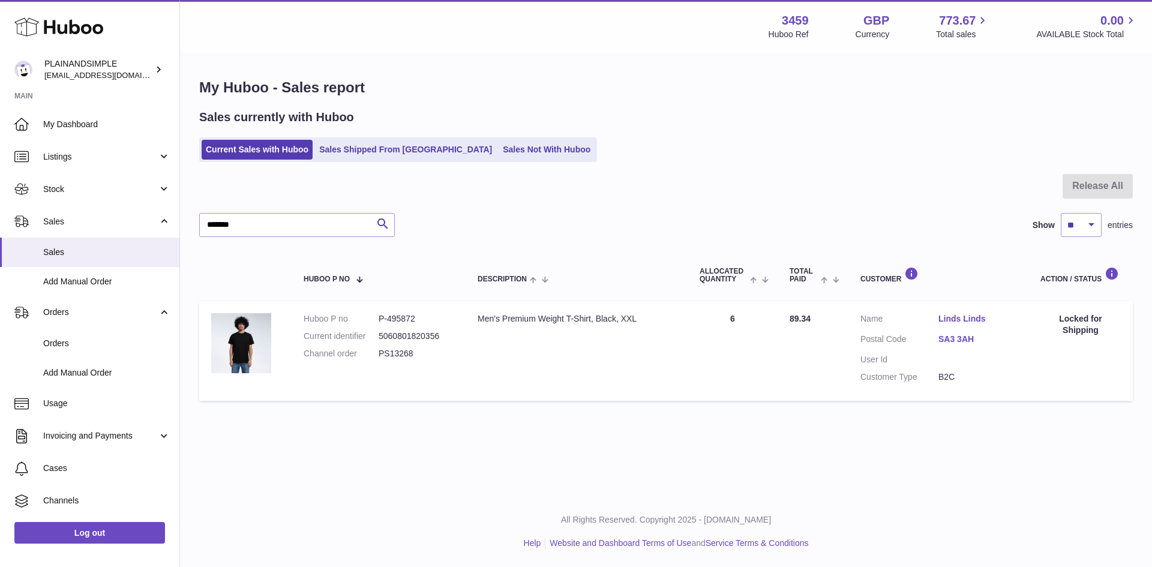
click at [1088, 320] on div "Locked for Shipping" at bounding box center [1080, 324] width 80 height 23
click at [628, 377] on td "Description Men's Premium Weight T-Shirt, Black, XXL" at bounding box center [576, 351] width 222 height 100
drag, startPoint x: 933, startPoint y: 337, endPoint x: 996, endPoint y: 350, distance: 64.2
click at [996, 350] on dl "Customer Name [PERSON_NAME] Postal Code SA3 3AH User Id Customer Type B2C" at bounding box center [938, 351] width 156 height 76
copy dl "SA3 3AH"
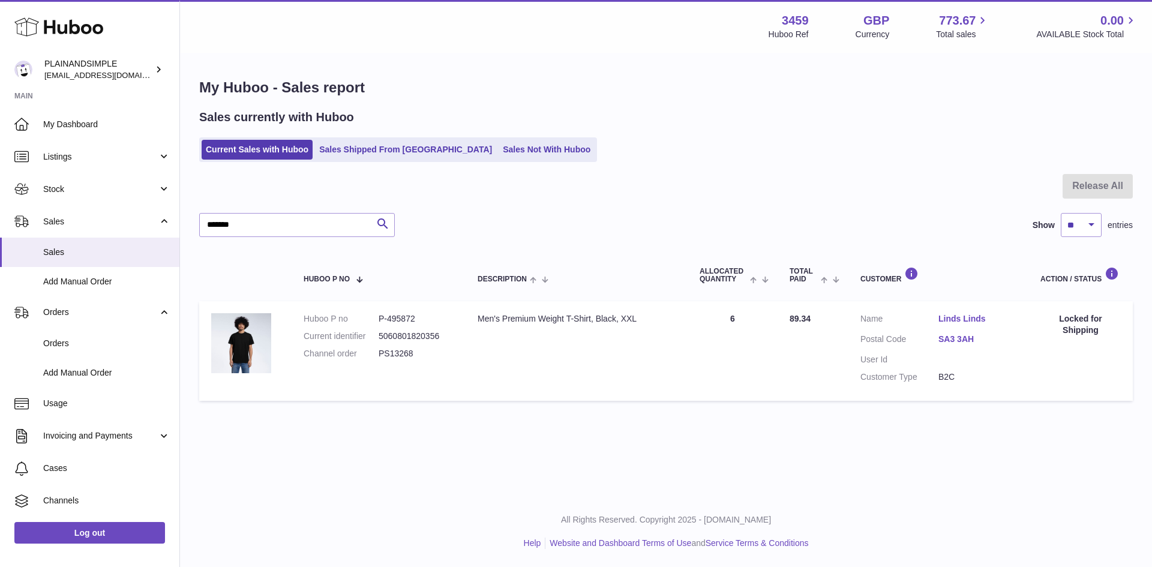
click at [967, 371] on dl "Customer Name [PERSON_NAME] Postal Code SA3 3AH User Id Customer Type B2C" at bounding box center [938, 351] width 156 height 76
drag, startPoint x: 936, startPoint y: 316, endPoint x: 998, endPoint y: 320, distance: 61.9
click at [998, 320] on dl "Customer Name [PERSON_NAME] Postal Code SA3 3AH User Id Customer Type B2C" at bounding box center [938, 351] width 156 height 76
copy dl "Linds Linds"
